Goal: Download file/media

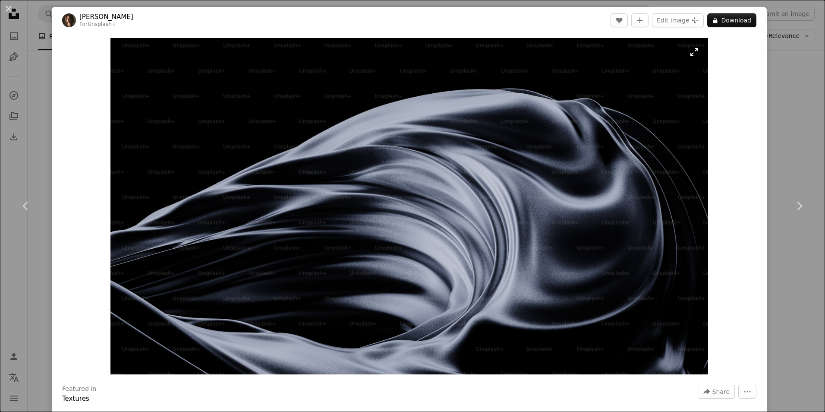
scroll to position [1122, 0]
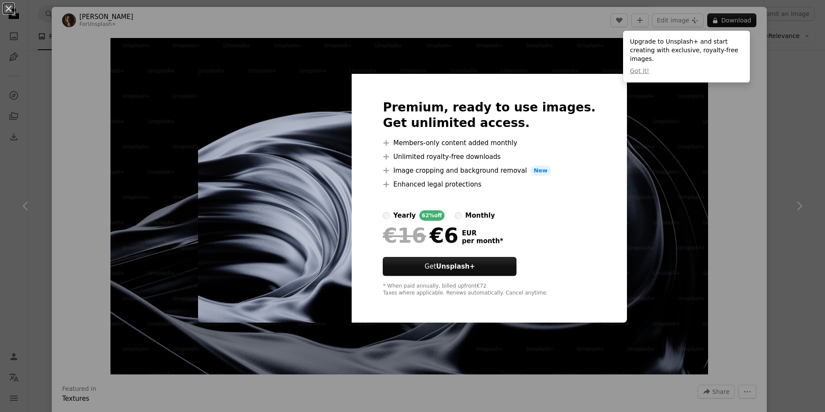
click at [794, 153] on div "An X shape Premium, ready to use images. Get unlimited access. A plus sign Memb…" at bounding box center [412, 206] width 825 height 412
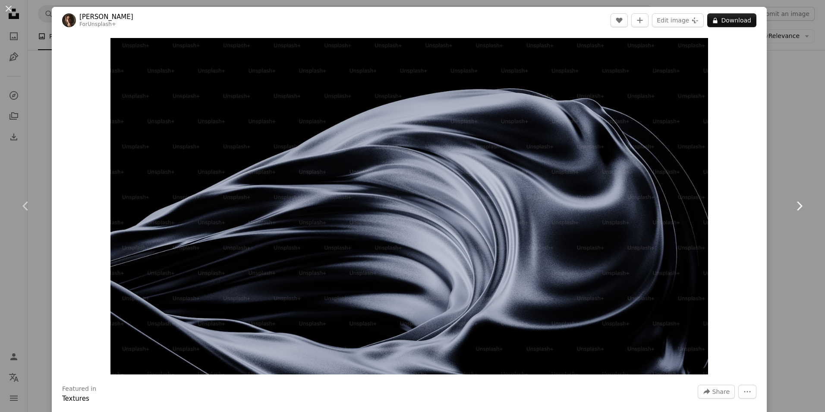
click at [786, 164] on link "Chevron right" at bounding box center [799, 205] width 52 height 83
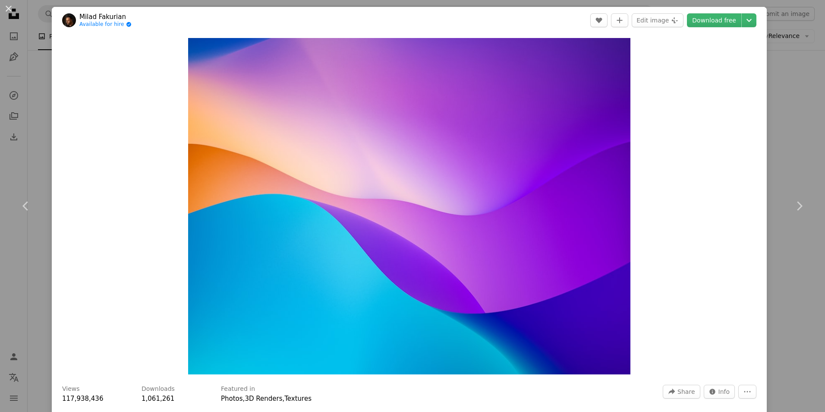
click at [783, 46] on div "An X shape Chevron left Chevron right Milad Fakurian Available for hire A check…" at bounding box center [412, 206] width 825 height 412
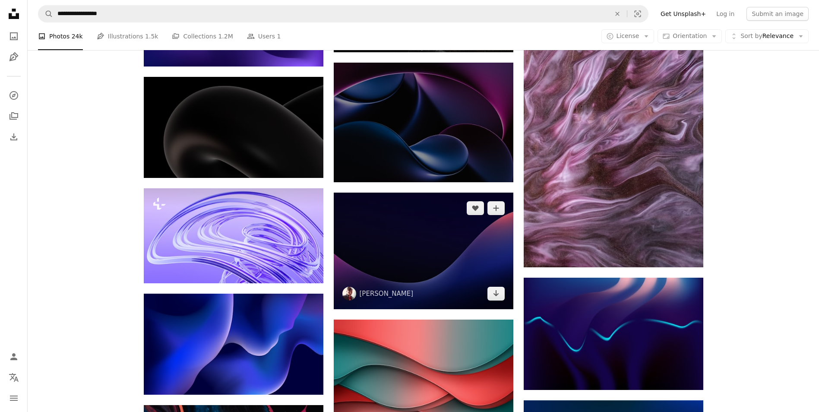
scroll to position [2029, 0]
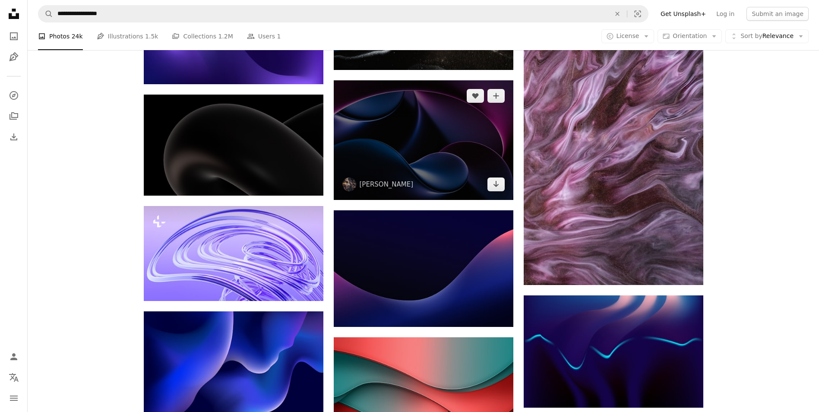
click at [427, 171] on img at bounding box center [424, 140] width 180 height 120
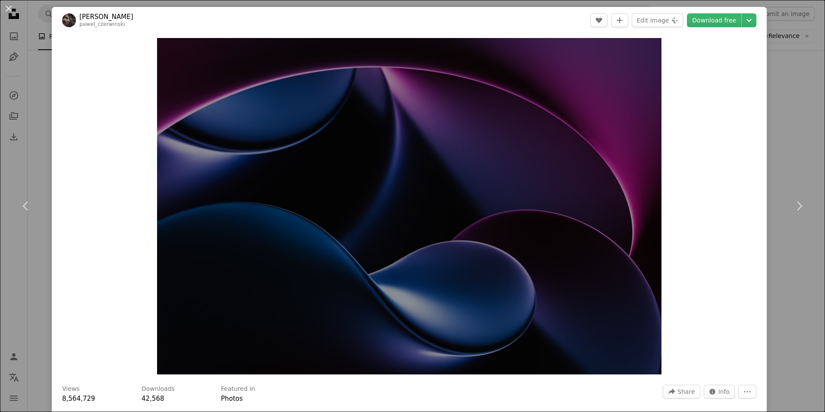
click at [796, 76] on div "An X shape Chevron left Chevron right [PERSON_NAME] pawel_czerwinski A heart A …" at bounding box center [412, 206] width 825 height 412
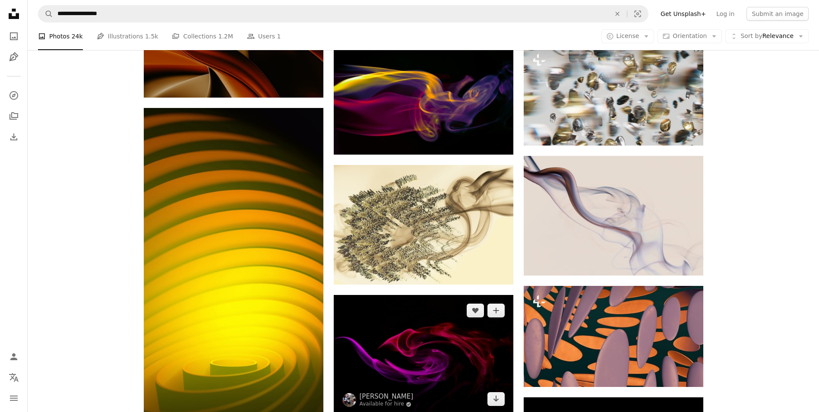
scroll to position [11481, 0]
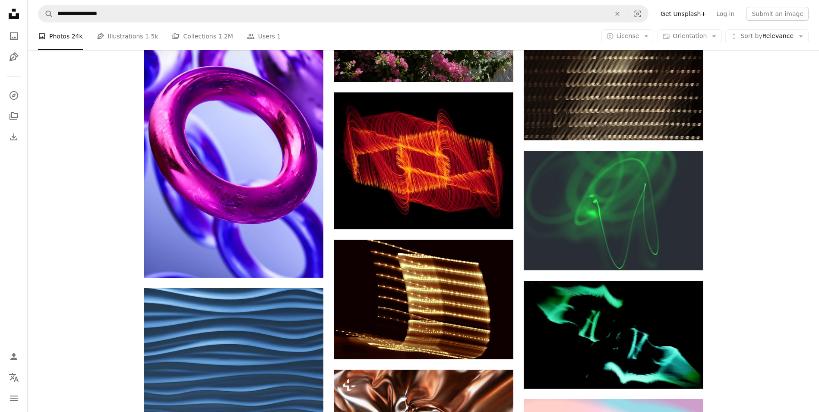
drag, startPoint x: 750, startPoint y: 159, endPoint x: 749, endPoint y: 313, distance: 154.1
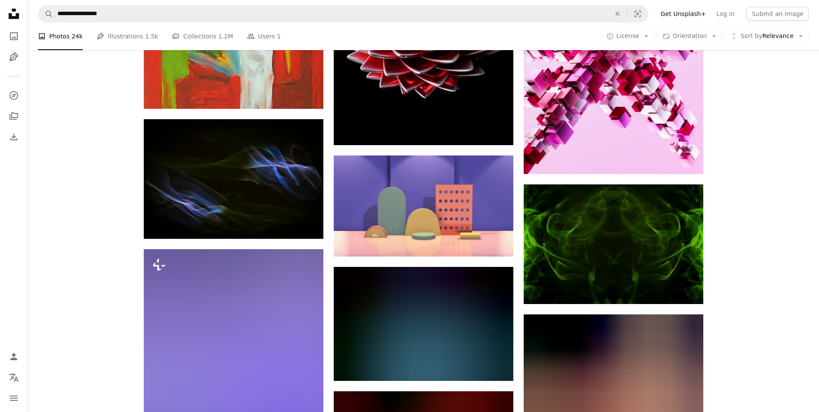
drag, startPoint x: 766, startPoint y: 287, endPoint x: 774, endPoint y: 325, distance: 38.4
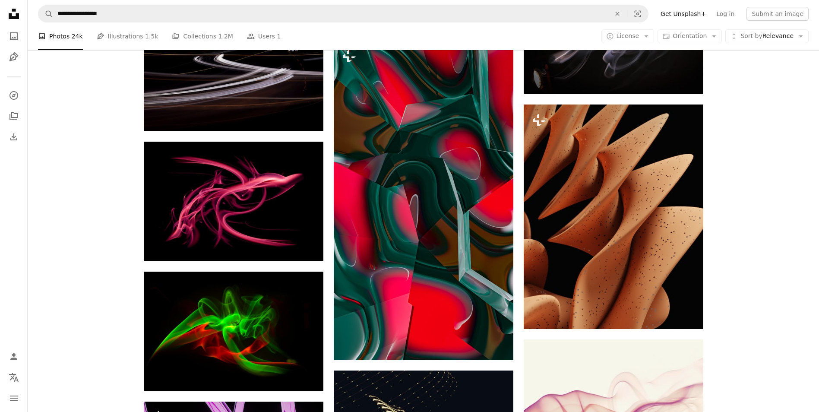
scroll to position [20248, 0]
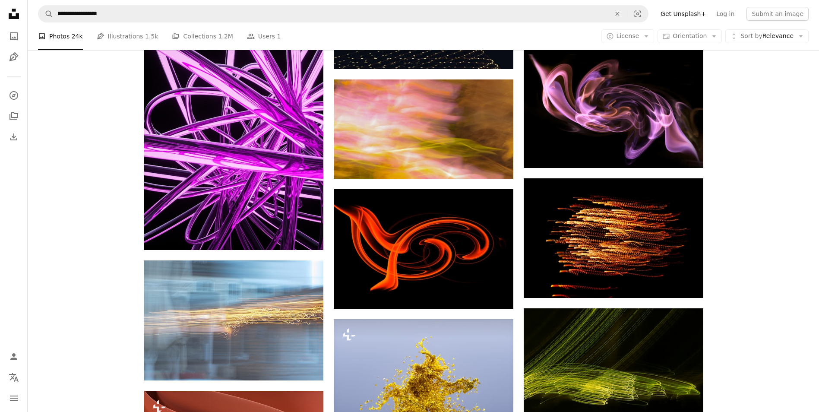
drag, startPoint x: 761, startPoint y: 291, endPoint x: 767, endPoint y: 328, distance: 37.1
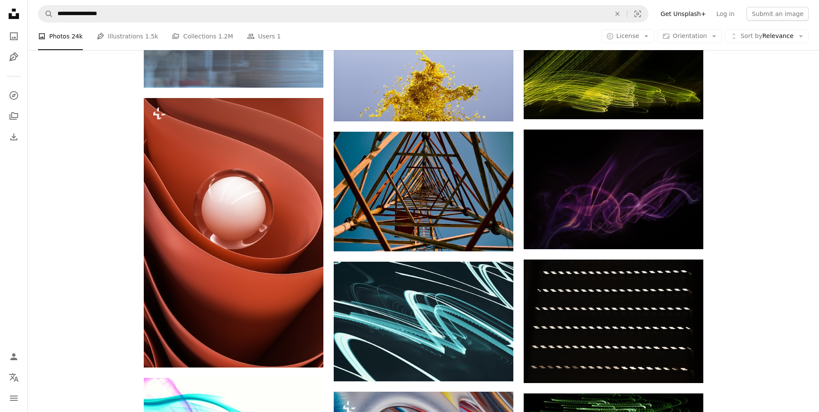
drag, startPoint x: 769, startPoint y: 279, endPoint x: 768, endPoint y: 292, distance: 13.0
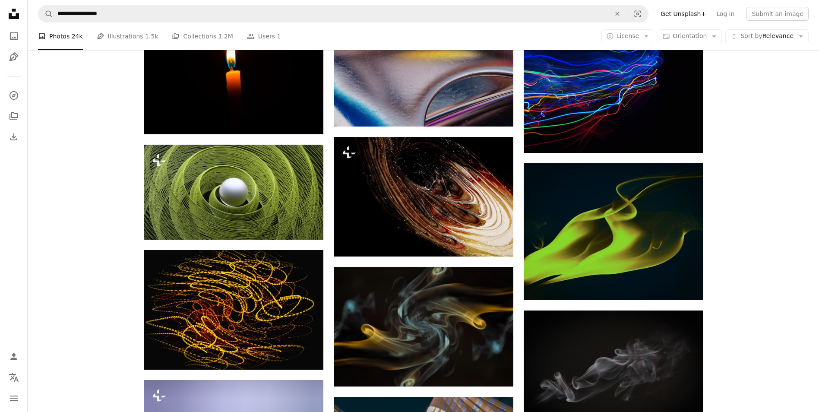
drag, startPoint x: 763, startPoint y: 238, endPoint x: 762, endPoint y: 327, distance: 88.5
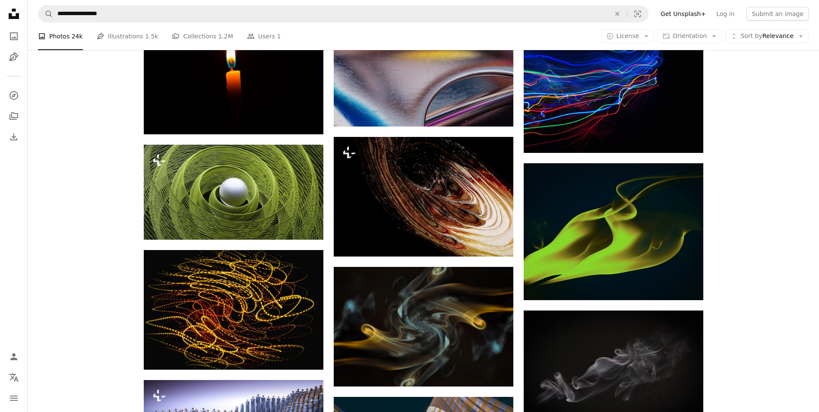
scroll to position [21374, 0]
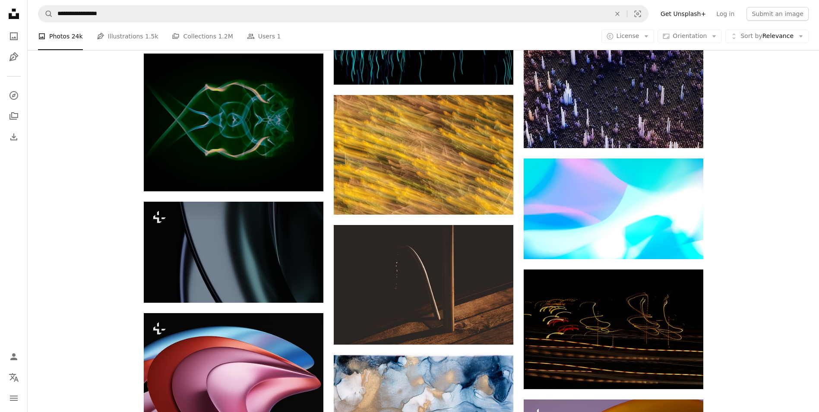
drag, startPoint x: 754, startPoint y: 175, endPoint x: 754, endPoint y: 307, distance: 132.1
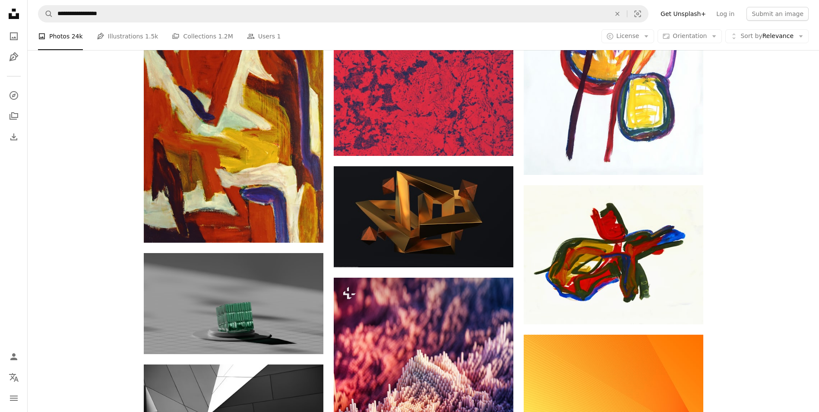
drag, startPoint x: 762, startPoint y: 259, endPoint x: 771, endPoint y: 221, distance: 39.1
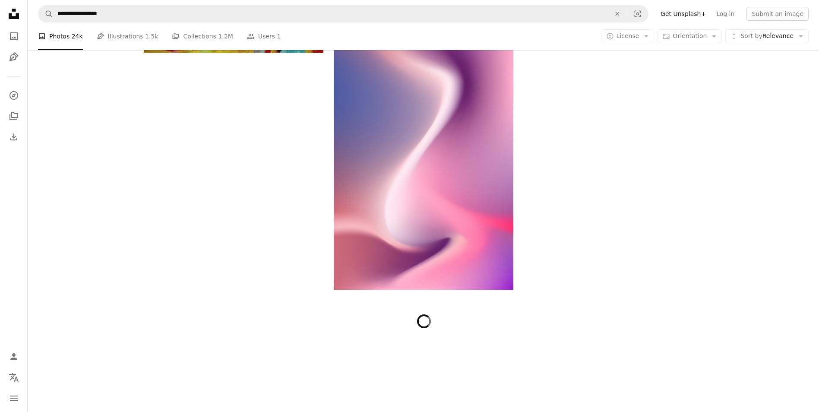
scroll to position [26479, 0]
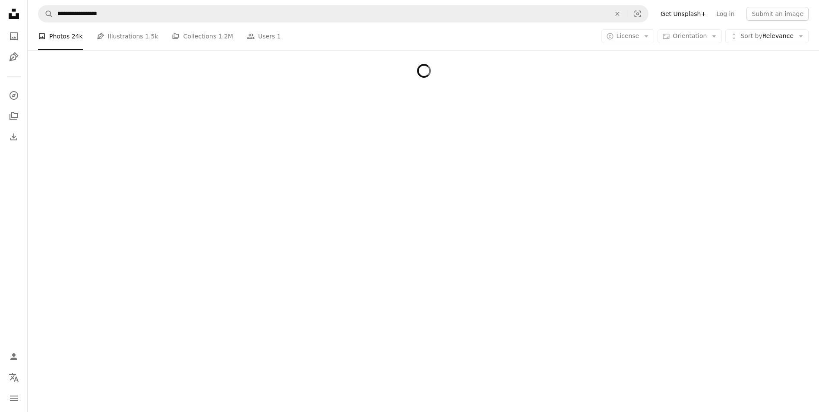
drag, startPoint x: 761, startPoint y: 165, endPoint x: 754, endPoint y: 314, distance: 149.5
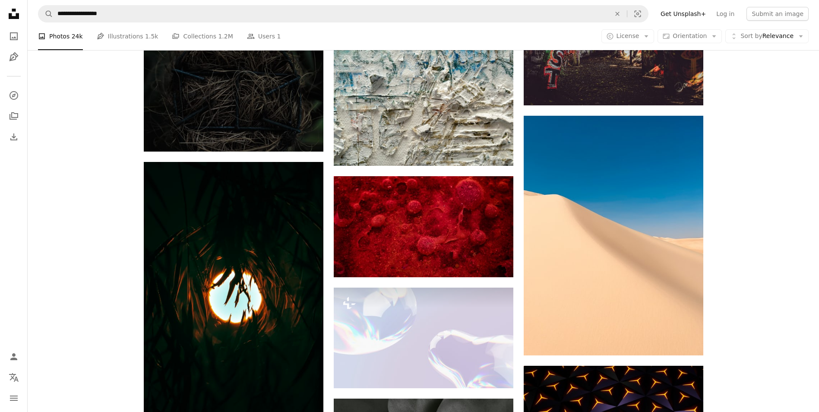
drag, startPoint x: 766, startPoint y: 228, endPoint x: 764, endPoint y: 253, distance: 24.3
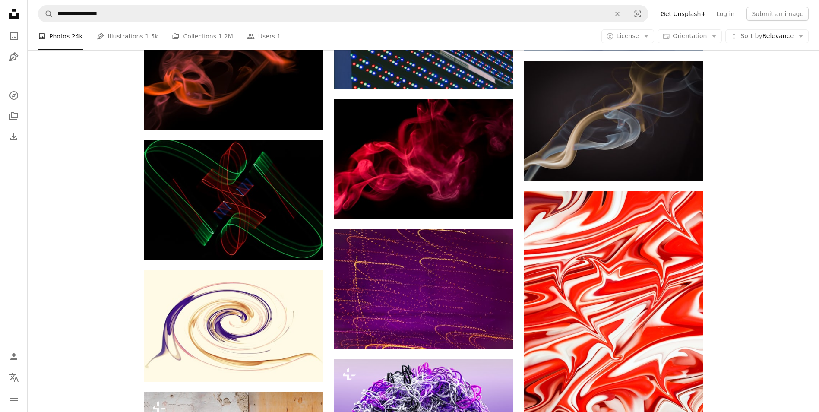
scroll to position [28373, 0]
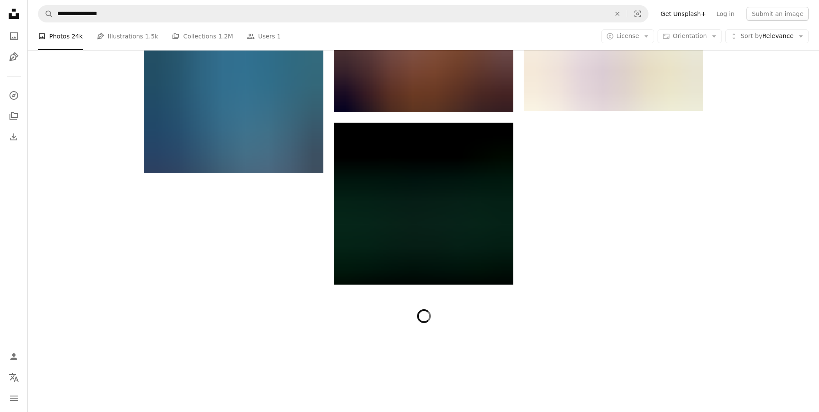
drag, startPoint x: 755, startPoint y: 214, endPoint x: 751, endPoint y: 254, distance: 40.0
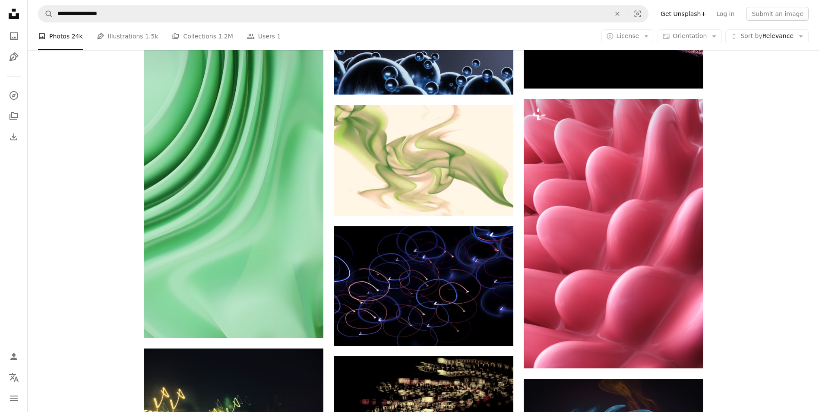
scroll to position [28775, 0]
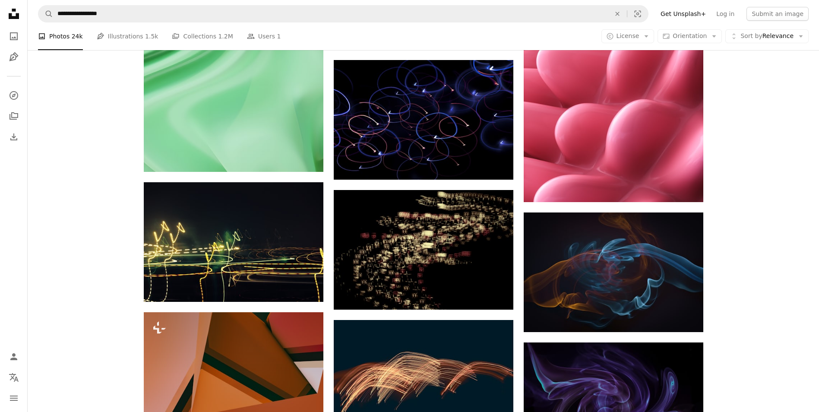
drag, startPoint x: 745, startPoint y: 107, endPoint x: 762, endPoint y: 191, distance: 85.3
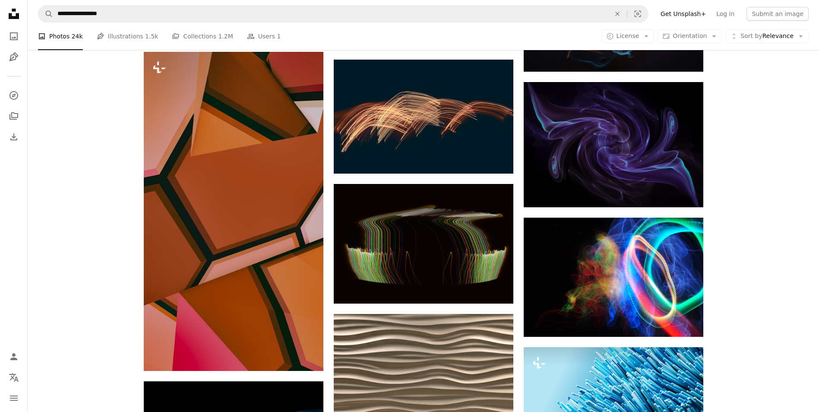
scroll to position [29460, 0]
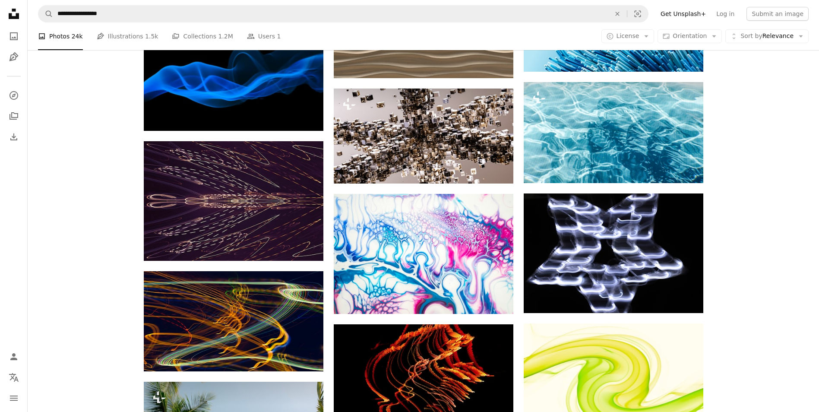
drag, startPoint x: 772, startPoint y: 196, endPoint x: 781, endPoint y: 183, distance: 15.8
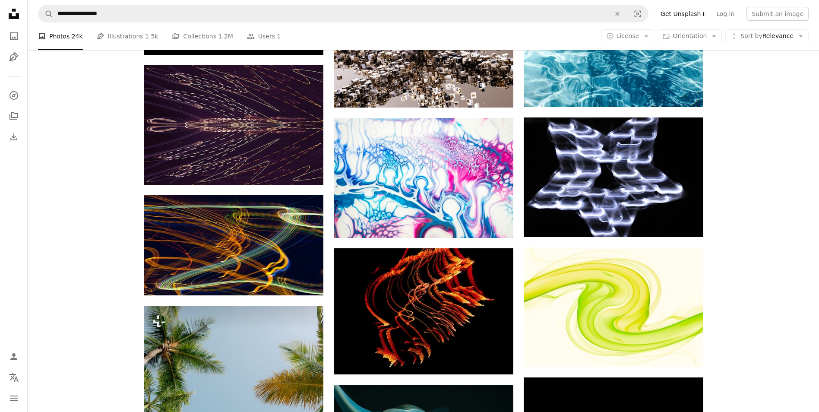
drag, startPoint x: 769, startPoint y: 91, endPoint x: 765, endPoint y: 177, distance: 86.4
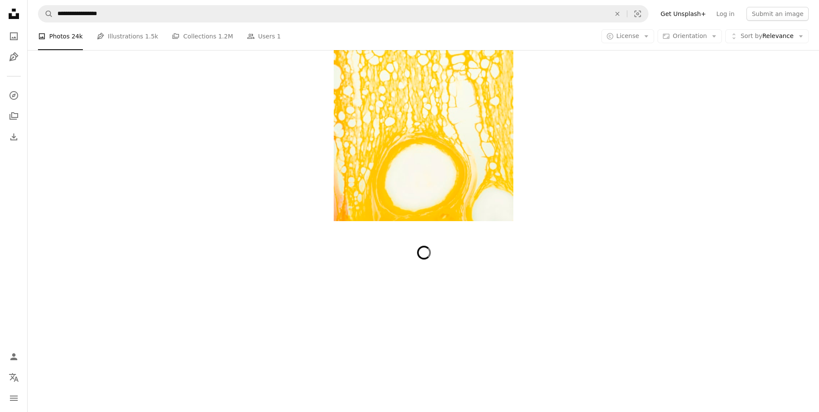
scroll to position [31721, 0]
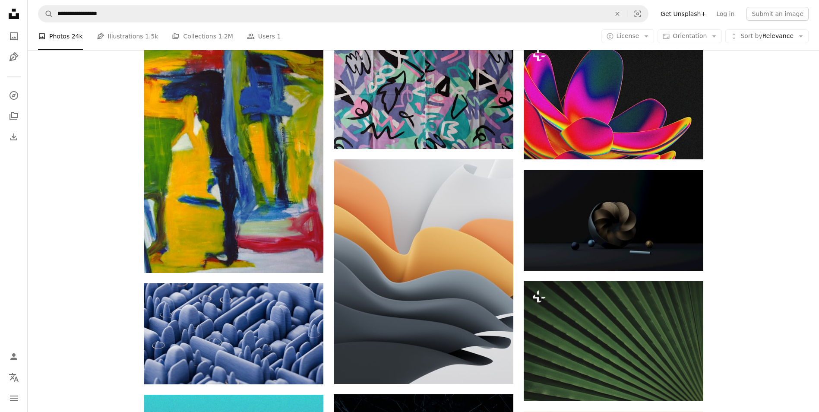
drag, startPoint x: 752, startPoint y: 227, endPoint x: 756, endPoint y: 181, distance: 46.3
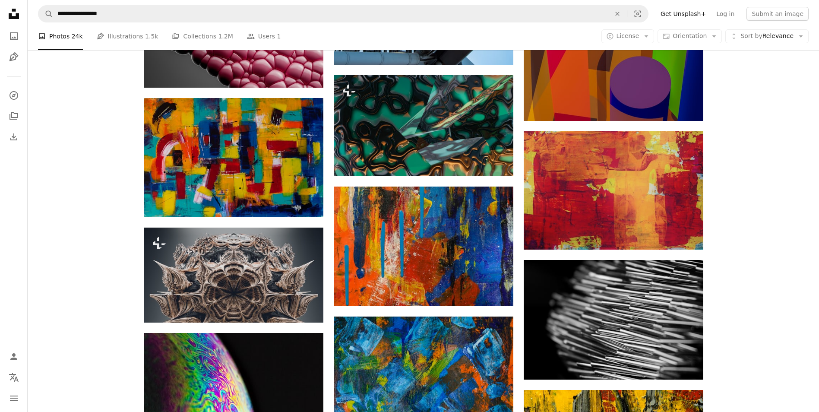
scroll to position [32740, 0]
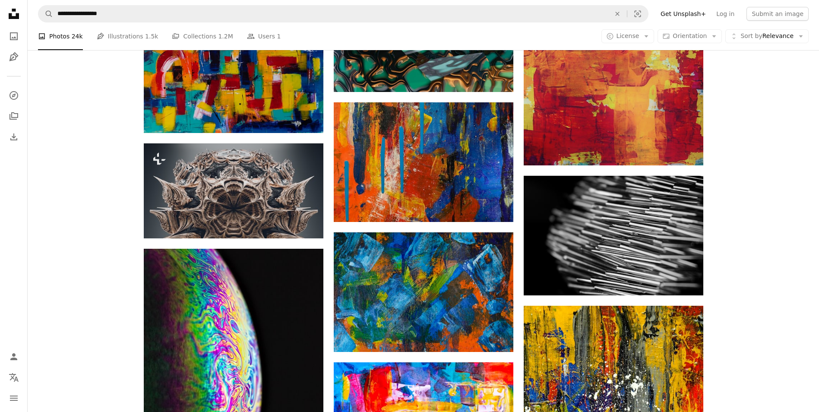
drag, startPoint x: 759, startPoint y: 122, endPoint x: 753, endPoint y: 203, distance: 81.4
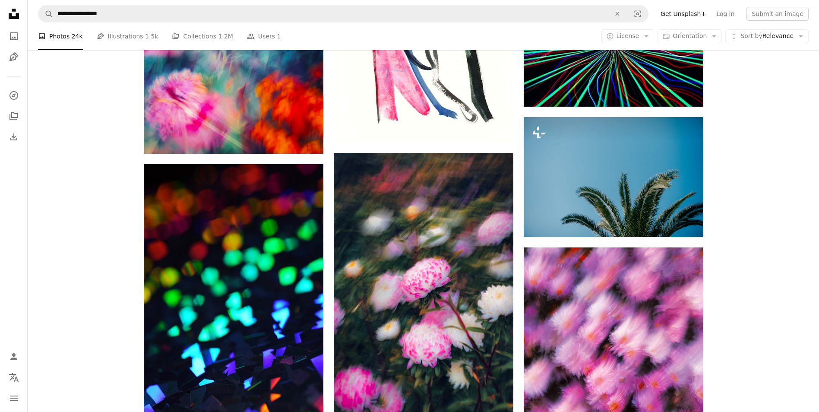
scroll to position [53437, 0]
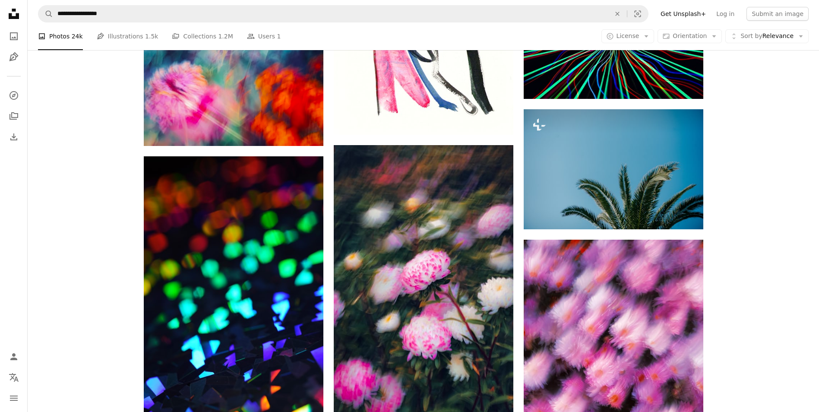
drag, startPoint x: 768, startPoint y: 262, endPoint x: 757, endPoint y: 295, distance: 34.8
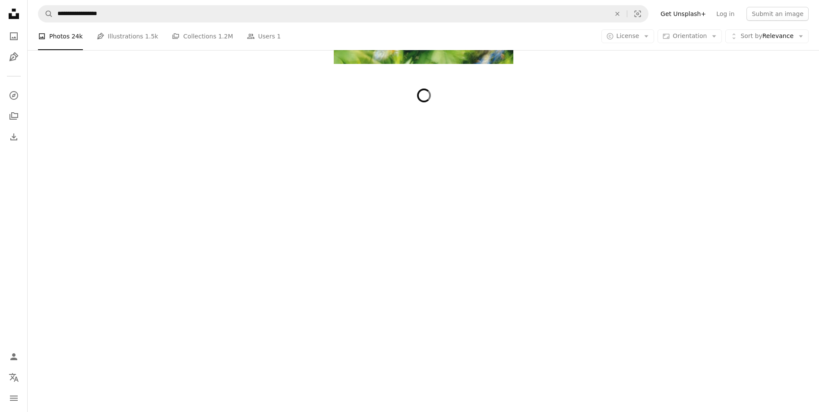
scroll to position [55569, 0]
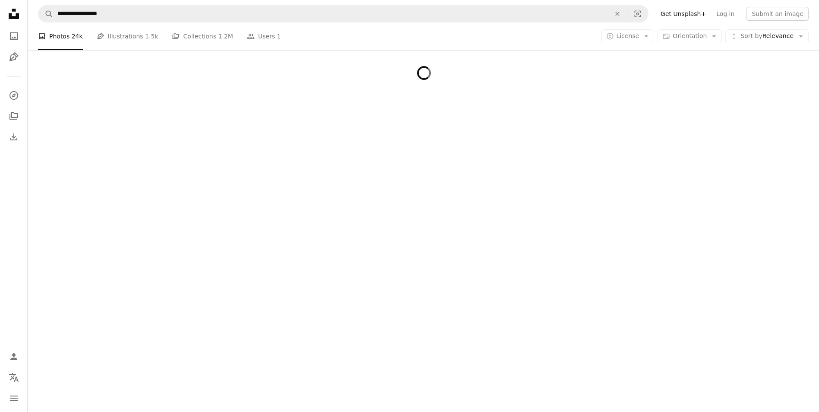
drag, startPoint x: 123, startPoint y: 128, endPoint x: 129, endPoint y: 239, distance: 111.1
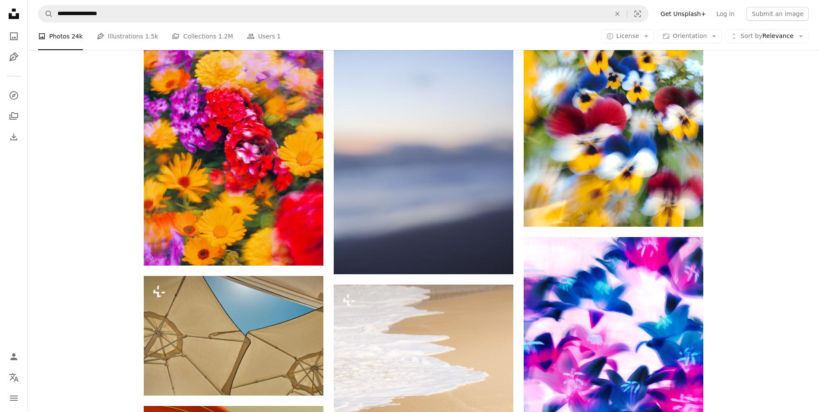
scroll to position [56691, 0]
